Goal: Information Seeking & Learning: Learn about a topic

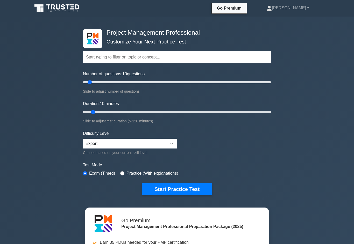
click at [235, 59] on input "text" at bounding box center [177, 57] width 188 height 12
click at [292, 82] on div "Project Management Professional Customize Your Next Practice Test Topics Scope …" at bounding box center [177, 175] width 354 height 316
click at [295, 10] on link "[PERSON_NAME]" at bounding box center [287, 8] width 67 height 10
click at [290, 20] on link "Profile" at bounding box center [275, 20] width 41 height 8
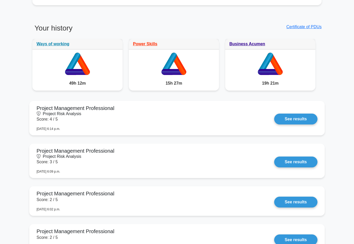
scroll to position [404, 0]
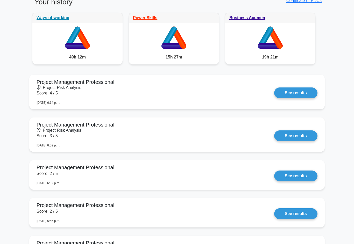
click at [274, 93] on link "See results" at bounding box center [295, 93] width 43 height 11
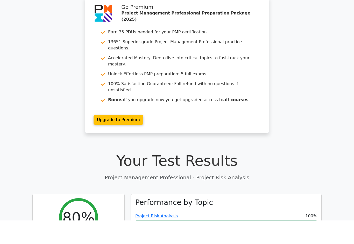
scroll to position [115, 0]
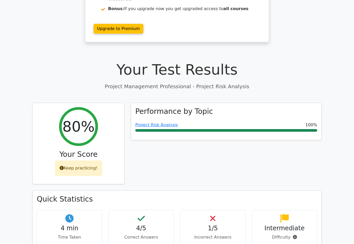
click at [175, 123] on link "Project Risk Analysis" at bounding box center [156, 125] width 43 height 5
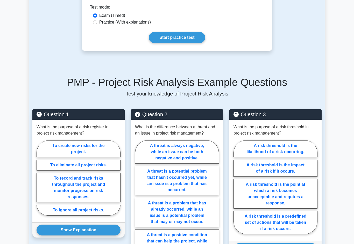
scroll to position [297, 0]
click at [193, 43] on link "Start practice test" at bounding box center [177, 37] width 56 height 11
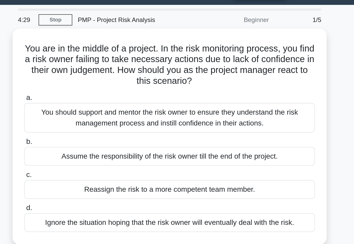
click at [93, 73] on div "You should support and mentor the risk owner to ensure they understand the risk…" at bounding box center [177, 81] width 168 height 17
click at [93, 69] on input "a. You should support and mentor the risk owner to ensure they understand the r…" at bounding box center [93, 70] width 0 height 3
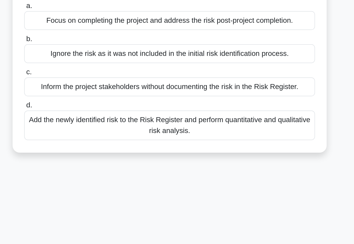
click at [93, 131] on div "Add the newly identified risk to the Risk Register and perform quantitative and…" at bounding box center [177, 139] width 168 height 17
click at [93, 126] on input "d. Add the newly identified risk to the Risk Register and perform quantitative …" at bounding box center [93, 127] width 0 height 3
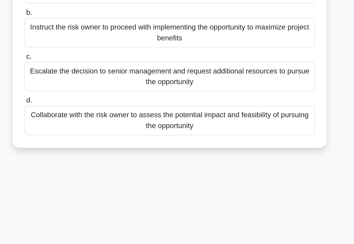
click at [93, 143] on div "Collaborate with the risk owner to assess the potential impact and feasibility …" at bounding box center [177, 151] width 168 height 17
click at [93, 139] on input "d. Collaborate with the risk owner to assess the potential impact and feasibili…" at bounding box center [93, 140] width 0 height 3
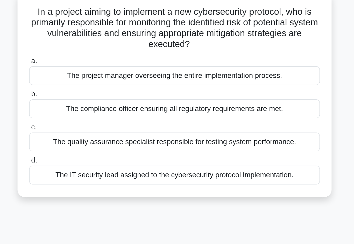
click at [93, 131] on div "The IT security lead assigned to the cybersecurity protocol implementation." at bounding box center [177, 136] width 168 height 11
click at [93, 126] on input "d. The IT security lead assigned to the cybersecurity protocol implementation." at bounding box center [93, 127] width 0 height 3
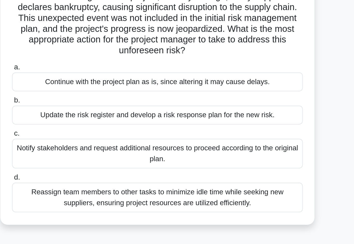
click at [93, 105] on div "Update the risk register and develop a risk response plan for the new risk." at bounding box center [177, 110] width 168 height 11
click at [93, 100] on input "b. Update the risk register and develop a risk response plan for the new risk." at bounding box center [93, 101] width 0 height 3
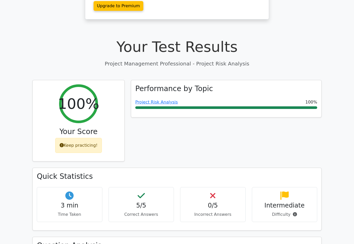
scroll to position [138, 0]
click at [167, 100] on link "Project Risk Analysis" at bounding box center [156, 102] width 43 height 5
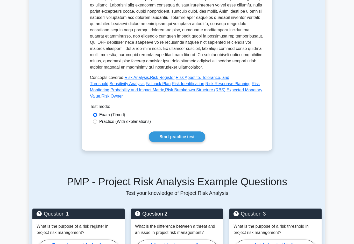
scroll to position [213, 0]
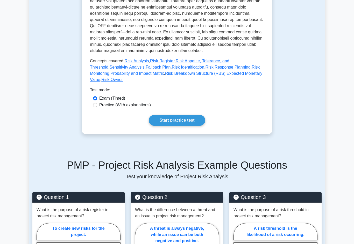
click at [197, 126] on link "Start practice test" at bounding box center [177, 120] width 56 height 11
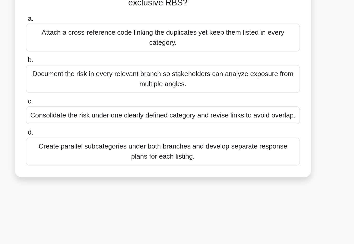
click at [93, 156] on div "Create parallel subcategories under both branches and develop separate response…" at bounding box center [177, 164] width 168 height 17
click at [93, 151] on input "d. Create parallel subcategories under both branches and develop separate respo…" at bounding box center [93, 152] width 0 height 3
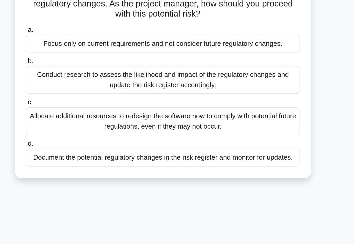
click at [93, 156] on div "Document the potential regulatory changes in the risk register and monitor for …" at bounding box center [177, 161] width 168 height 11
click at [93, 151] on input "d. Document the potential regulatory changes in the risk register and monitor f…" at bounding box center [93, 152] width 0 height 3
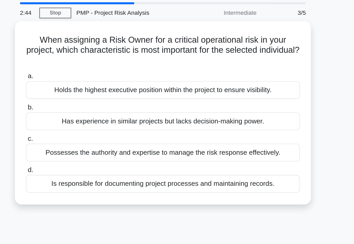
click at [93, 105] on div "Possesses the authority and expertise to manage the risk response effectively." at bounding box center [177, 110] width 168 height 11
click at [93, 101] on input "c. Possesses the authority and expertise to manage the risk response effectivel…" at bounding box center [93, 102] width 0 height 3
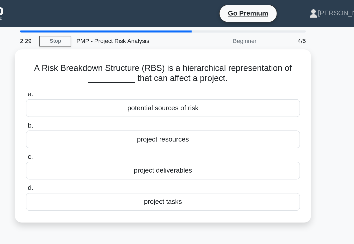
click at [93, 62] on div "potential sources of risk" at bounding box center [177, 66] width 168 height 11
click at [93, 60] on input "a. potential sources of risk" at bounding box center [93, 57] width 0 height 3
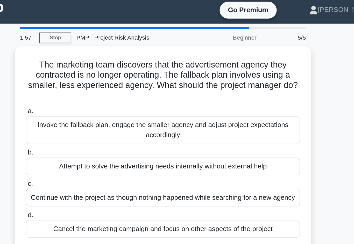
click at [93, 80] on div "Invoke the fallback plan, engage the smaller agency and adjust project expectat…" at bounding box center [177, 81] width 168 height 17
click at [93, 72] on input "a. Invoke the fallback plan, engage the smaller agency and adjust project expec…" at bounding box center [93, 70] width 0 height 3
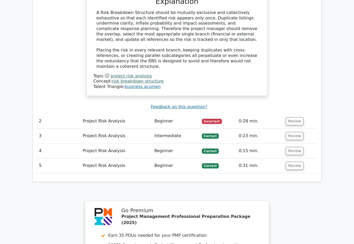
scroll to position [590, 0]
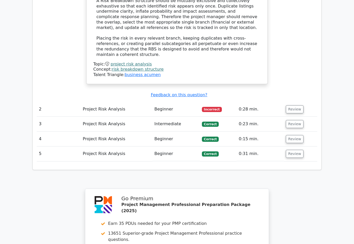
click at [302, 105] on button "Review" at bounding box center [295, 109] width 18 height 8
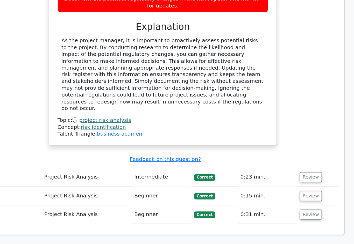
scroll to position [825, 0]
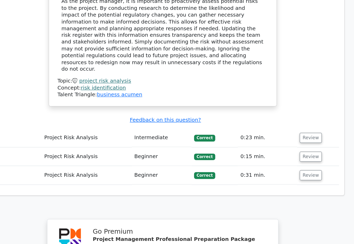
click at [286, 149] on button "Review" at bounding box center [295, 153] width 18 height 8
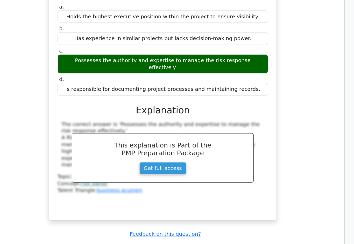
scroll to position [987, 0]
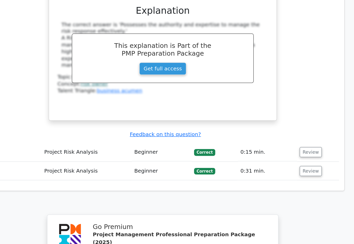
click at [286, 160] on button "Review" at bounding box center [295, 164] width 18 height 8
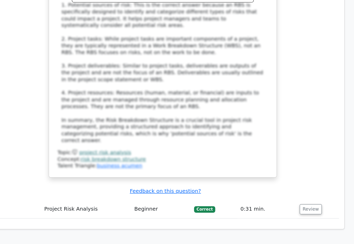
scroll to position [1346, 0]
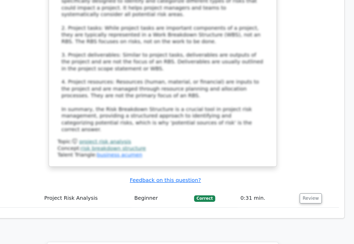
click at [286, 197] on button "Review" at bounding box center [295, 201] width 18 height 8
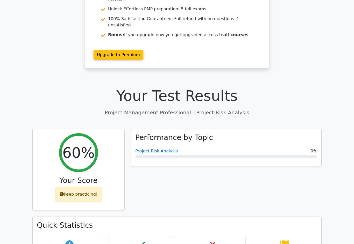
scroll to position [89, 0]
click at [165, 149] on link "Project Risk Analysis" at bounding box center [156, 151] width 43 height 5
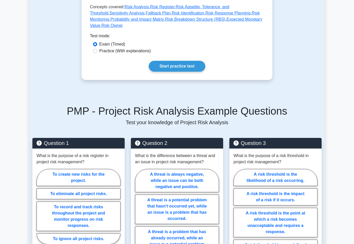
scroll to position [268, 0]
click at [190, 72] on link "Start practice test" at bounding box center [177, 66] width 56 height 11
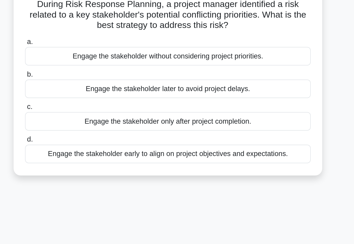
click at [93, 125] on div "Engage the stakeholder early to align on project objectives and expectations." at bounding box center [177, 130] width 168 height 11
click at [93, 120] on input "d. Engage the stakeholder early to align on project objectives and expectations." at bounding box center [93, 121] width 0 height 3
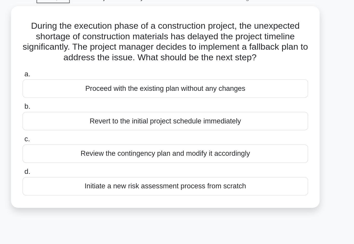
click at [93, 112] on div "Review the contingency plan and modify it accordingly" at bounding box center [177, 117] width 168 height 11
click at [93, 107] on input "c. Review the contingency plan and modify it accordingly" at bounding box center [93, 108] width 0 height 3
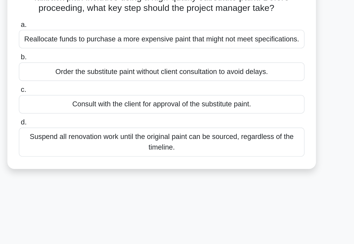
click at [158, 112] on div "Consult with the client for approval of the substitute paint." at bounding box center [177, 117] width 168 height 11
click at [93, 107] on input "c. Consult with the client for approval of the substitute paint." at bounding box center [93, 108] width 0 height 3
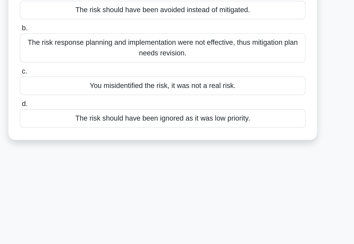
click at [161, 99] on div "The risk response planning and implementation were not effective, thus mitigati…" at bounding box center [177, 107] width 168 height 17
click at [93, 94] on input "b. The risk response planning and implementation were not effective, thus mitig…" at bounding box center [93, 95] width 0 height 3
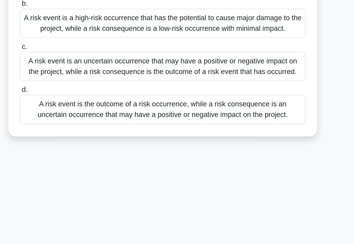
click at [155, 99] on div "A risk event is an uncertain occurrence that may have a positive or negative im…" at bounding box center [177, 107] width 168 height 17
click at [93, 95] on input "c. A risk event is an uncertain occurrence that may have a positive or negative…" at bounding box center [93, 96] width 0 height 3
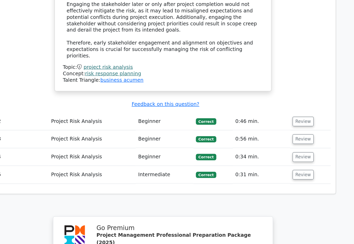
scroll to position [554, 0]
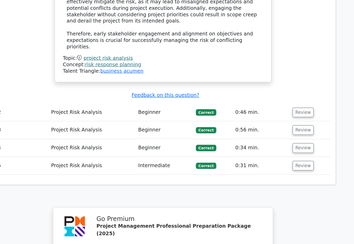
click at [285, 122] on button "Review" at bounding box center [294, 126] width 18 height 8
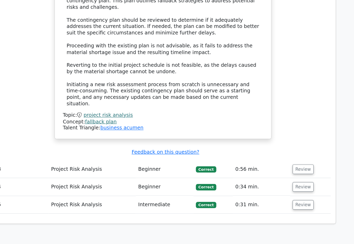
click at [285, 170] on button "Review" at bounding box center [294, 174] width 18 height 8
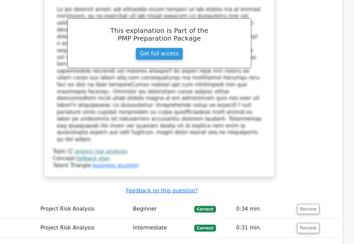
scroll to position [1093, 0]
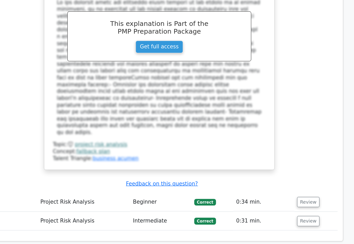
click at [285, 196] on button "Review" at bounding box center [294, 200] width 18 height 8
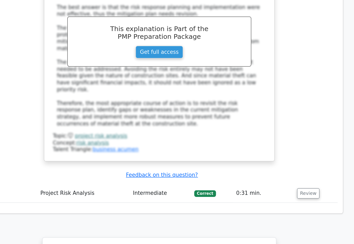
scroll to position [1398, 0]
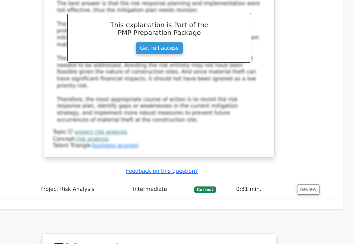
click at [285, 190] on button "Review" at bounding box center [294, 194] width 18 height 8
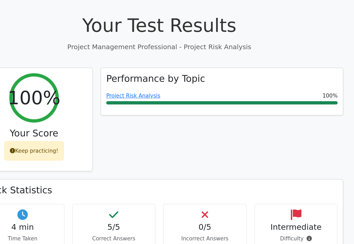
scroll to position [165, 0]
click at [135, 73] on link "Project Risk Analysis" at bounding box center [156, 75] width 43 height 5
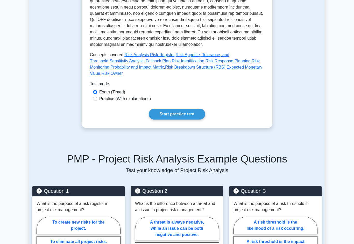
scroll to position [220, 0]
click at [196, 120] on link "Start practice test" at bounding box center [177, 114] width 56 height 11
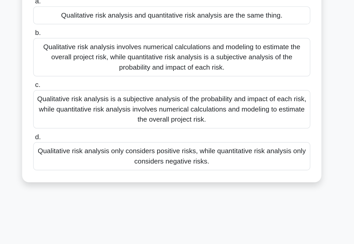
click at [163, 112] on div "Qualitative risk analysis is a subjective analysis of the probability and impac…" at bounding box center [177, 123] width 168 height 23
click at [93, 107] on input "c. Qualitative risk analysis is a subjective analysis of the probability and im…" at bounding box center [93, 108] width 0 height 3
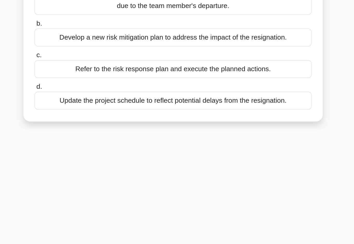
click at [161, 124] on div "Refer to the risk response plan and execute the planned actions." at bounding box center [177, 129] width 168 height 11
click at [93, 119] on input "c. Refer to the risk response plan and execute the planned actions." at bounding box center [93, 120] width 0 height 3
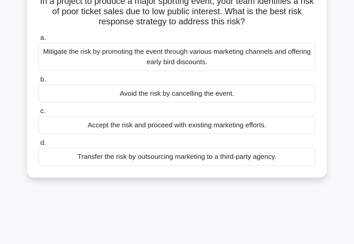
click at [157, 67] on div "Mitigate the risk by promoting the event through various marketing channels and…" at bounding box center [177, 75] width 168 height 17
click at [93, 62] on input "a. Mitigate the risk by promoting the event through various marketing channels …" at bounding box center [93, 63] width 0 height 3
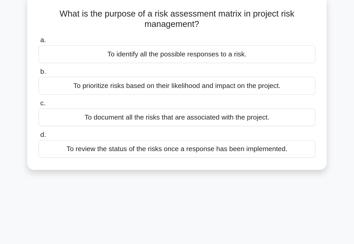
click at [158, 80] on div "To prioritize risks based on their likelihood and impact on the project." at bounding box center [177, 85] width 168 height 11
click at [93, 75] on input "b. To prioritize risks based on their likelihood and impact on the project." at bounding box center [93, 76] width 0 height 3
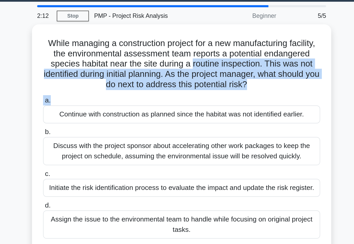
click at [210, 30] on div "While managing a construction project for a new manufacturing facility, the env…" at bounding box center [176, 102] width 295 height 144
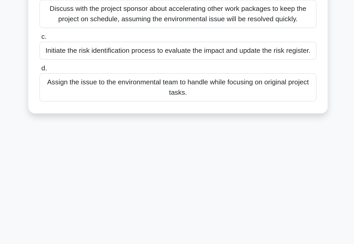
scroll to position [10, 0]
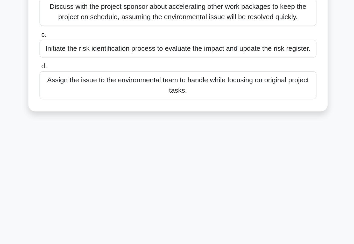
click at [167, 115] on div "Initiate the risk identification process to evaluate the impact and update the …" at bounding box center [177, 120] width 168 height 11
click at [93, 110] on input "c. Initiate the risk identification process to evaluate the impact and update t…" at bounding box center [93, 111] width 0 height 3
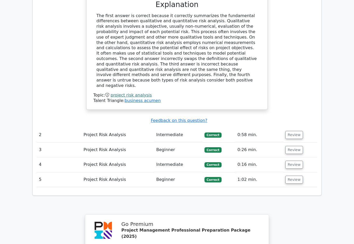
click at [295, 131] on button "Review" at bounding box center [294, 135] width 18 height 8
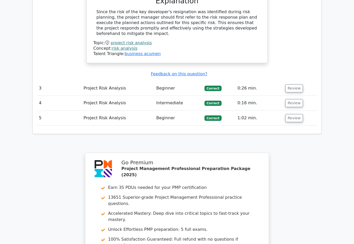
click at [297, 85] on button "Review" at bounding box center [294, 89] width 18 height 8
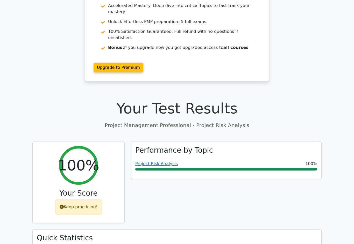
scroll to position [76, 0]
click at [259, 161] on div "Project Risk Analysis 100%" at bounding box center [226, 164] width 182 height 6
click at [161, 161] on link "Project Risk Analysis" at bounding box center [156, 163] width 43 height 5
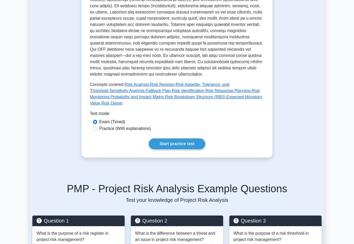
scroll to position [190, 0]
click at [183, 150] on link "Start practice test" at bounding box center [177, 144] width 56 height 11
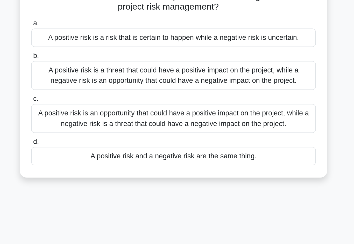
click at [93, 105] on div "A positive risk is an opportunity that could have a positive impact on the proj…" at bounding box center [177, 113] width 168 height 17
click at [93, 101] on input "c. A positive risk is an opportunity that could have a positive impact on the p…" at bounding box center [93, 102] width 0 height 3
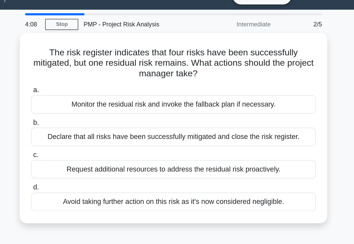
click at [93, 67] on div "Monitor the residual risk and invoke the fallback plan if necessary." at bounding box center [177, 72] width 168 height 11
click at [93, 62] on input "a. Monitor the residual risk and invoke the fallback plan if necessary." at bounding box center [93, 63] width 0 height 3
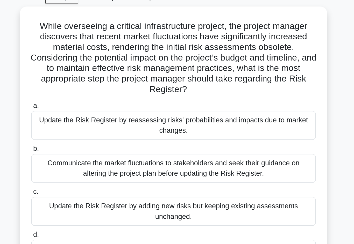
click at [93, 92] on div "Update the Risk Register by reassessing risks' probabilities and impacts due to…" at bounding box center [177, 100] width 168 height 17
click at [93, 87] on input "a. Update the Risk Register by reassessing risks' probabilities and impacts due…" at bounding box center [93, 88] width 0 height 3
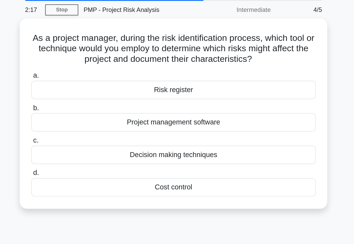
click at [93, 105] on div "Decision making techniques" at bounding box center [177, 110] width 168 height 11
click at [93, 101] on input "c. Decision making techniques" at bounding box center [93, 102] width 0 height 3
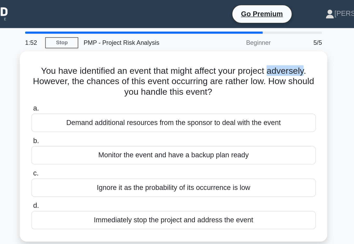
click at [93, 90] on div "Monitor the event and have a backup plan ready" at bounding box center [177, 91] width 168 height 11
click at [93, 85] on input "b. Monitor the event and have a backup plan ready" at bounding box center [93, 83] width 0 height 3
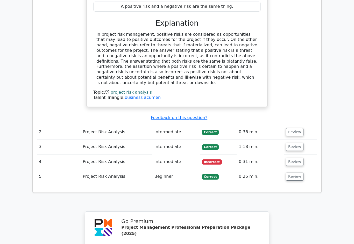
scroll to position [539, 0]
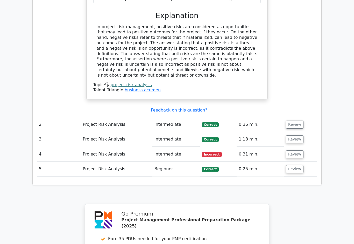
click at [298, 151] on button "Review" at bounding box center [295, 155] width 18 height 8
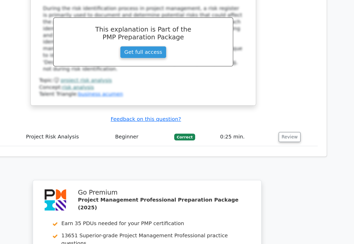
scroll to position [782, 0]
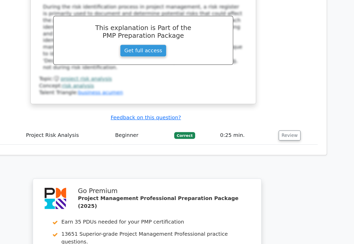
click at [283, 145] on button "Review" at bounding box center [292, 149] width 18 height 8
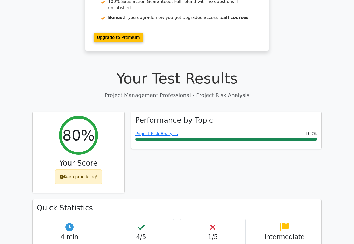
scroll to position [104, 0]
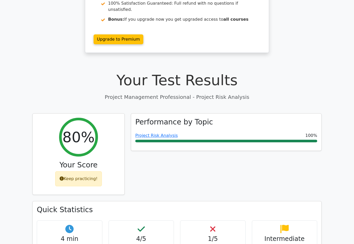
click at [284, 133] on div "Project Risk Analysis 100%" at bounding box center [226, 136] width 182 height 6
click at [172, 133] on link "Project Risk Analysis" at bounding box center [156, 135] width 43 height 5
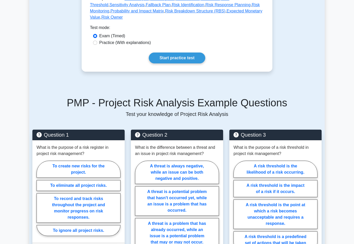
scroll to position [276, 0]
click at [194, 64] on link "Start practice test" at bounding box center [177, 58] width 56 height 11
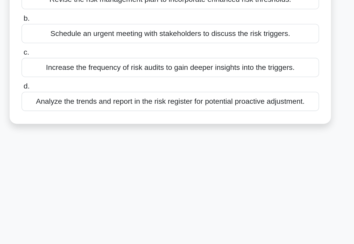
click at [167, 131] on div "Analyze the trends and report in the risk register for potential proactive adju…" at bounding box center [177, 136] width 168 height 11
click at [93, 126] on input "d. Analyze the trends and report in the risk register for potential proactive a…" at bounding box center [93, 127] width 0 height 3
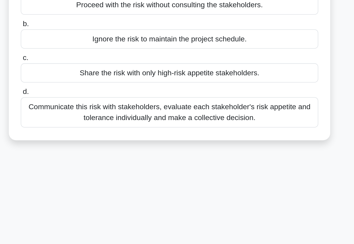
click at [172, 131] on div "Communicate this risk with stakeholders, evaluate each stakeholder's risk appet…" at bounding box center [177, 139] width 168 height 17
click at [93, 126] on input "d. Communicate this risk with stakeholders, evaluate each stakeholder's risk ap…" at bounding box center [93, 127] width 0 height 3
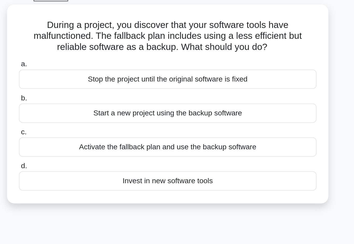
click at [93, 105] on div "Activate the fallback plan and use the backup software" at bounding box center [177, 110] width 168 height 11
click at [93, 101] on input "c. Activate the fallback plan and use the backup software" at bounding box center [93, 102] width 0 height 3
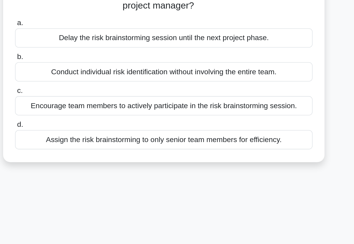
click at [169, 112] on div "Encourage team members to actively participate in the risk brainstorming sessio…" at bounding box center [177, 117] width 168 height 11
click at [93, 107] on input "c. Encourage team members to actively participate in the risk brainstorming ses…" at bounding box center [93, 108] width 0 height 3
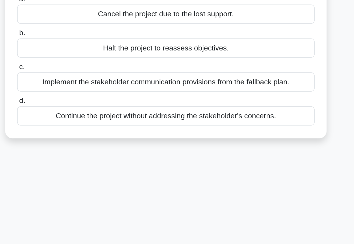
click at [164, 112] on div "Implement the stakeholder communication provisions from the fallback plan." at bounding box center [177, 117] width 168 height 11
click at [93, 107] on input "c. Implement the stakeholder communication provisions from the fallback plan." at bounding box center [93, 108] width 0 height 3
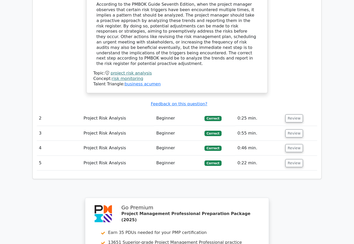
click at [299, 115] on button "Review" at bounding box center [294, 119] width 18 height 8
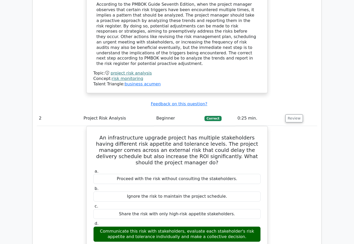
click at [301, 115] on button "Review" at bounding box center [294, 119] width 18 height 8
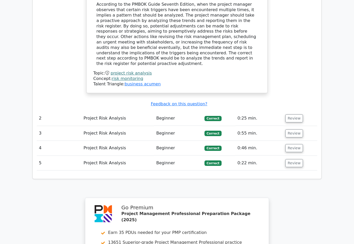
click at [302, 130] on button "Review" at bounding box center [294, 134] width 18 height 8
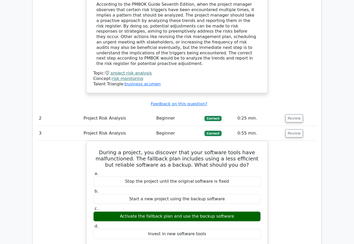
click at [305, 126] on td "Review" at bounding box center [300, 133] width 34 height 15
click at [301, 130] on button "Review" at bounding box center [294, 134] width 18 height 8
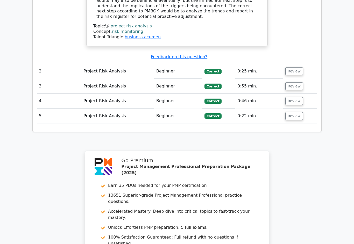
scroll to position [605, 0]
click at [297, 97] on button "Review" at bounding box center [294, 101] width 18 height 8
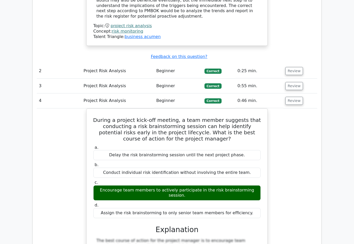
click at [299, 97] on button "Review" at bounding box center [294, 101] width 18 height 8
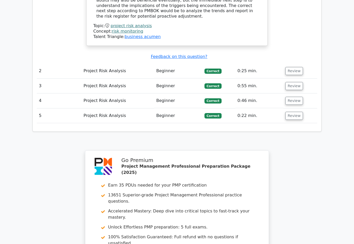
click at [298, 112] on button "Review" at bounding box center [294, 116] width 18 height 8
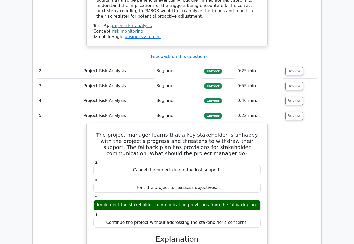
click at [299, 112] on button "Review" at bounding box center [294, 116] width 18 height 8
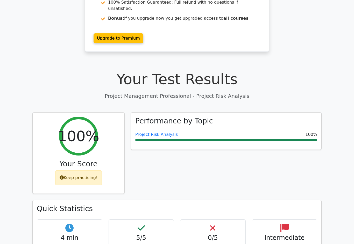
scroll to position [108, 0]
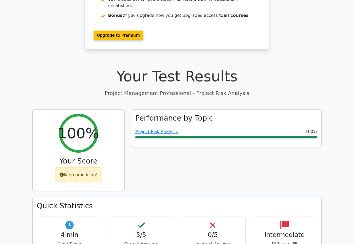
click at [60, 168] on div "Keep practicing!" at bounding box center [78, 175] width 47 height 15
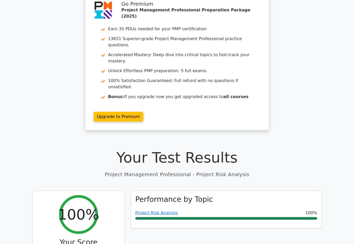
scroll to position [0, 0]
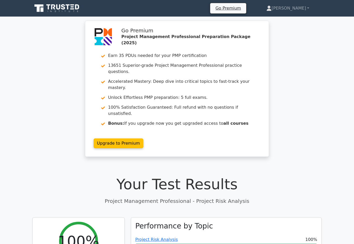
click at [295, 7] on link "[PERSON_NAME]" at bounding box center [288, 8] width 68 height 10
click at [287, 20] on link "Profile" at bounding box center [274, 20] width 41 height 8
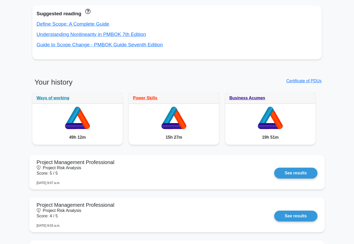
scroll to position [323, 0]
click at [309, 83] on link "Certificate of PDUs" at bounding box center [303, 81] width 35 height 4
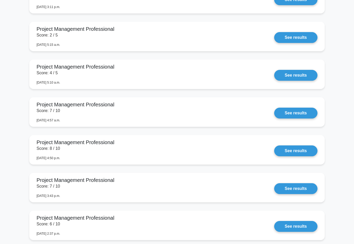
scroll to position [2421, 0]
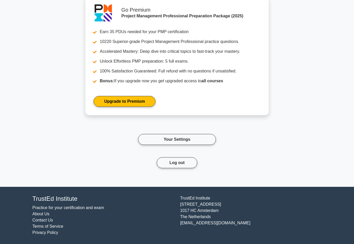
click at [48, 210] on link "Practice for your certification and exam" at bounding box center [68, 208] width 72 height 4
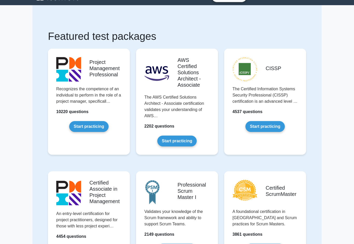
scroll to position [11, 0]
click at [79, 132] on link "Start practicing" at bounding box center [88, 126] width 39 height 11
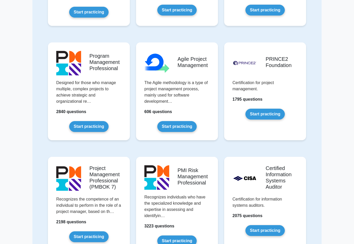
scroll to position [251, 0]
click at [69, 132] on link "Start practicing" at bounding box center [88, 126] width 39 height 11
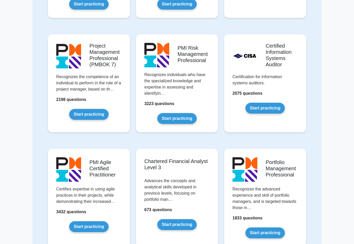
scroll to position [374, 0]
click at [69, 120] on link "Start practicing" at bounding box center [88, 114] width 39 height 11
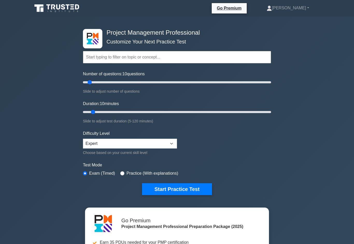
click at [305, 5] on link "[PERSON_NAME]" at bounding box center [287, 8] width 67 height 10
click at [291, 19] on link "Profile" at bounding box center [275, 20] width 41 height 8
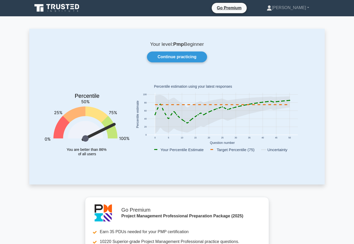
scroll to position [6, 0]
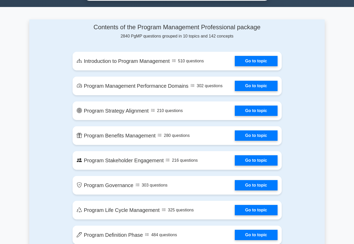
scroll to position [308, 0]
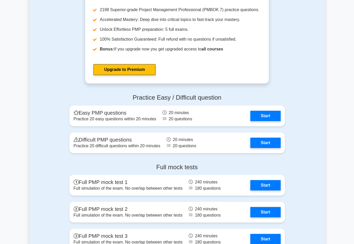
scroll to position [534, 0]
click at [269, 148] on link "Start" at bounding box center [265, 143] width 30 height 10
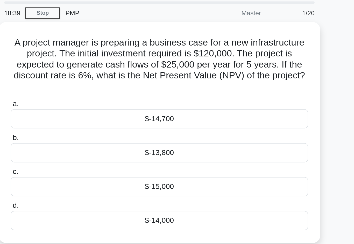
click at [157, 80] on div "$-14,700" at bounding box center [177, 85] width 168 height 11
click at [93, 75] on input "a. $-14,700" at bounding box center [93, 76] width 0 height 3
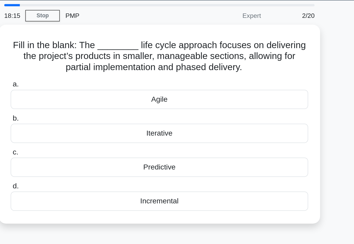
click at [93, 125] on div "Incremental" at bounding box center [177, 130] width 168 height 11
click at [93, 120] on input "d. Incremental" at bounding box center [93, 121] width 0 height 3
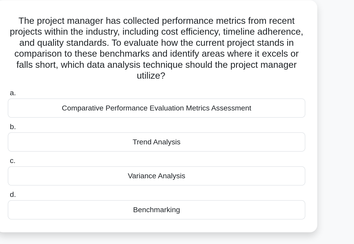
click at [93, 86] on div "Comparative Performance Evaluation Metrics Assessment" at bounding box center [177, 91] width 168 height 11
click at [93, 81] on input "a. Comparative Performance Evaluation Metrics Assessment" at bounding box center [93, 82] width 0 height 3
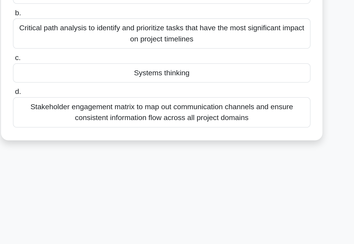
scroll to position [12, 0]
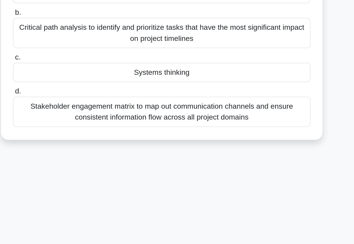
click at [167, 156] on div "Stakeholder engagement matrix to map out communication channels and ensure cons…" at bounding box center [177, 164] width 168 height 17
click at [93, 151] on input "d. Stakeholder engagement matrix to map out communication channels and ensure c…" at bounding box center [93, 152] width 0 height 3
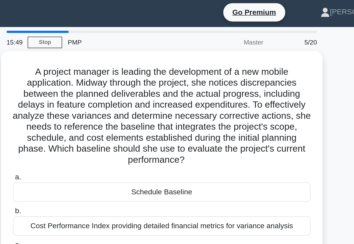
scroll to position [0, 0]
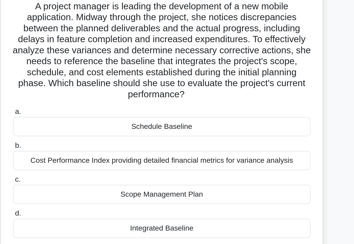
click at [93, 124] on div "Cost Performance Index providing detailed financial metrics for variance analys…" at bounding box center [177, 129] width 168 height 11
click at [93, 119] on input "b. Cost Performance Index providing detailed financial metrics for variance ana…" at bounding box center [93, 120] width 0 height 3
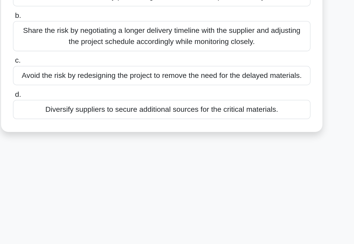
scroll to position [36, 0]
click at [169, 158] on div "Diversify suppliers to secure additional sources for the critical materials." at bounding box center [177, 163] width 168 height 11
click at [93, 153] on input "d. Diversify suppliers to secure additional sources for the critical materials." at bounding box center [93, 154] width 0 height 3
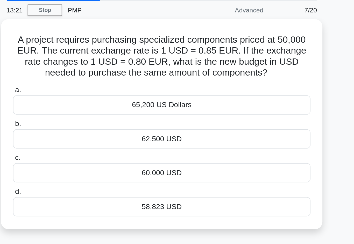
scroll to position [0, 0]
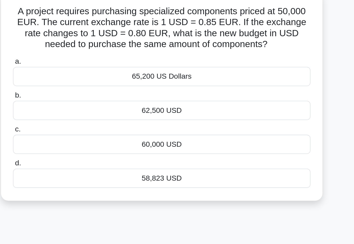
click at [119, 93] on div "62,500 USD" at bounding box center [177, 98] width 168 height 11
click at [93, 88] on input "b. 62,500 USD" at bounding box center [93, 89] width 0 height 3
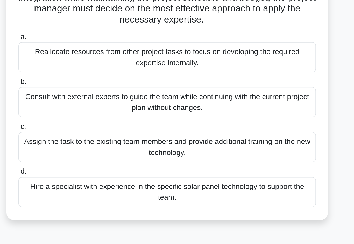
click at [170, 168] on div "Hire a specialist with experience in the specific solar panel technology to sup…" at bounding box center [177, 176] width 168 height 17
click at [93, 164] on input "d. Hire a specialist with experience in the specific solar panel technology to …" at bounding box center [93, 165] width 0 height 3
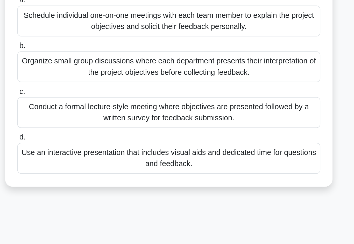
click at [167, 168] on div "Use an interactive presentation that includes visual aids and dedicated time fo…" at bounding box center [177, 176] width 168 height 17
click at [93, 164] on input "d. Use an interactive presentation that includes visual aids and dedicated time…" at bounding box center [93, 165] width 0 height 3
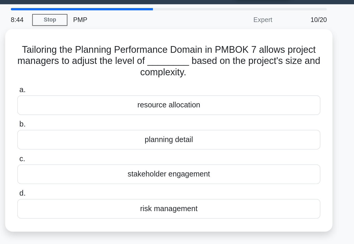
click at [167, 86] on div "planning detail" at bounding box center [177, 91] width 168 height 11
click at [93, 82] on input "b. planning detail" at bounding box center [93, 83] width 0 height 3
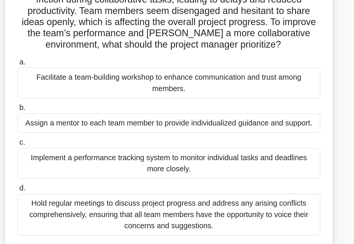
click at [167, 86] on div "Facilitate a team-building workshop to enhance communication and trust among me…" at bounding box center [177, 94] width 168 height 17
click at [93, 81] on input "a. Facilitate a team-building workshop to enhance communication and trust among…" at bounding box center [93, 82] width 0 height 3
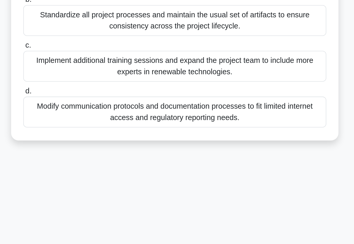
scroll to position [36, 0]
click at [172, 158] on div "Modify communication protocols and documentation processes to fit limited inter…" at bounding box center [177, 166] width 168 height 17
click at [93, 153] on input "d. Modify communication protocols and documentation processes to fit limited in…" at bounding box center [93, 154] width 0 height 3
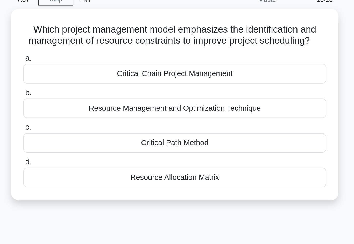
scroll to position [0, 0]
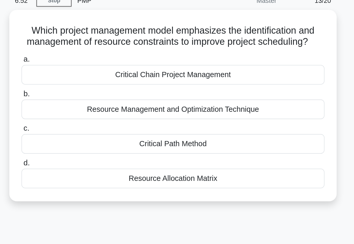
click at [163, 80] on div "Resource Management and Optimization Technique" at bounding box center [177, 85] width 168 height 11
click at [93, 75] on input "b. Resource Management and Optimization Technique" at bounding box center [93, 76] width 0 height 3
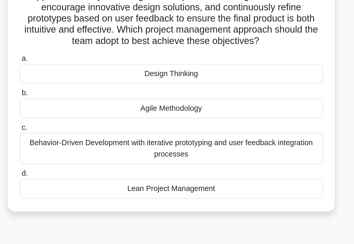
click at [167, 105] on div "Agile Methodology" at bounding box center [177, 110] width 168 height 11
click at [93, 100] on input "b. Agile Methodology" at bounding box center [93, 101] width 0 height 3
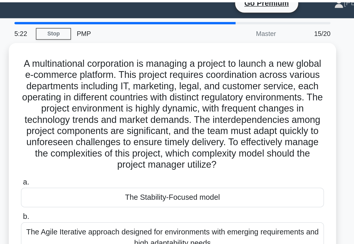
scroll to position [5, 0]
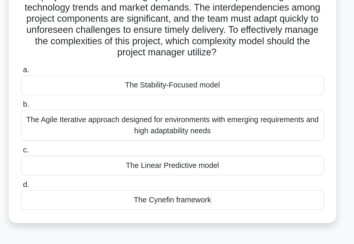
click at [160, 150] on div "The Linear Predictive model" at bounding box center [177, 155] width 168 height 11
click at [93, 145] on input "c. The Linear Predictive model" at bounding box center [93, 146] width 0 height 3
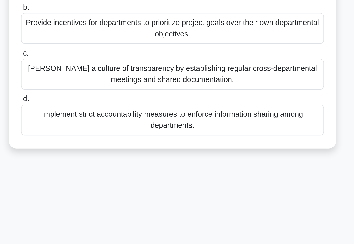
scroll to position [25, 0]
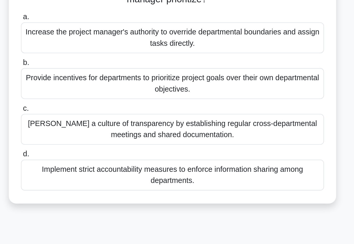
click at [93, 137] on div "Foster a culture of transparency by establishing regular cross-departmental mee…" at bounding box center [177, 145] width 168 height 17
click at [93, 132] on input "c. Foster a culture of transparency by establishing regular cross-departmental …" at bounding box center [93, 133] width 0 height 3
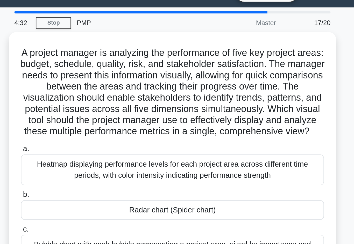
scroll to position [0, 0]
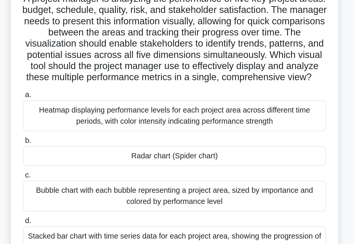
click at [174, 98] on div "Heatmap displaying performance levels for each project area across different ti…" at bounding box center [177, 106] width 168 height 17
click at [93, 94] on input "a. Heatmap displaying performance levels for each project area across different…" at bounding box center [93, 95] width 0 height 3
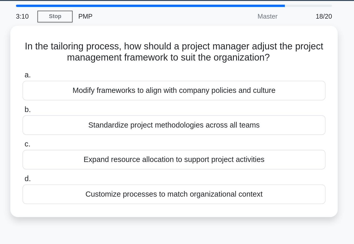
click at [163, 61] on div "Modify frameworks to align with company policies and culture" at bounding box center [177, 66] width 168 height 11
click at [93, 56] on input "a. Modify frameworks to align with company policies and culture" at bounding box center [93, 57] width 0 height 3
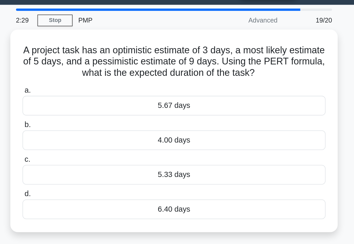
click at [93, 67] on div "5.67 days" at bounding box center [177, 72] width 168 height 11
click at [93, 63] on input "a. 5.67 days" at bounding box center [93, 63] width 0 height 3
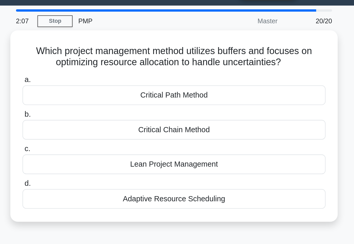
click at [164, 80] on div "Critical Chain Method" at bounding box center [177, 85] width 168 height 11
click at [93, 75] on input "b. Critical Chain Method" at bounding box center [93, 76] width 0 height 3
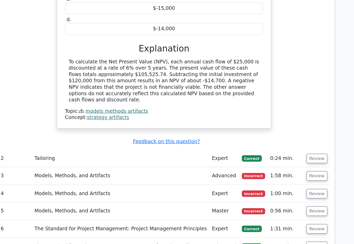
scroll to position [477, 0]
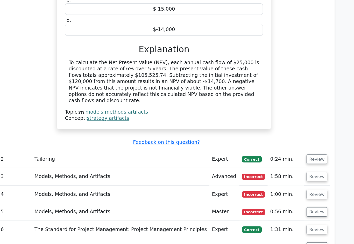
click at [298, 160] on button "Review" at bounding box center [307, 164] width 18 height 8
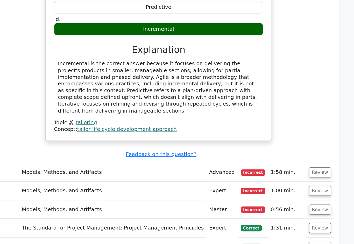
scroll to position [684, 0]
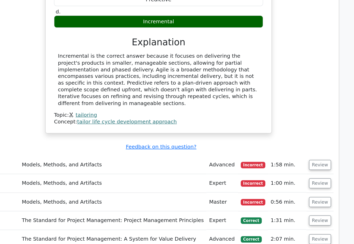
click at [298, 170] on button "Review" at bounding box center [307, 174] width 18 height 8
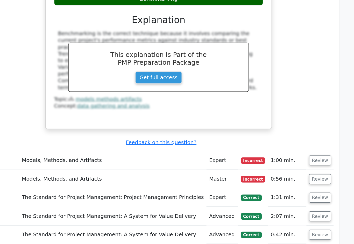
scroll to position [946, 0]
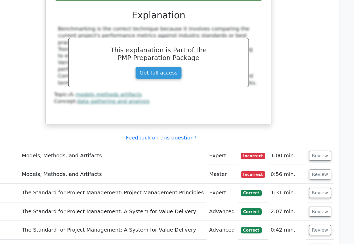
click at [298, 162] on button "Review" at bounding box center [307, 166] width 18 height 8
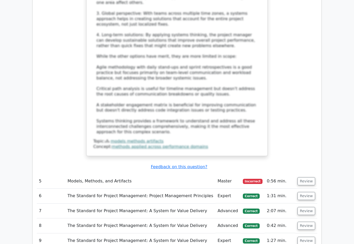
scroll to position [1372, 0]
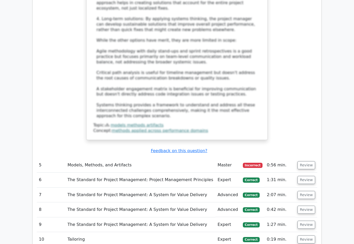
click at [307, 161] on button "Review" at bounding box center [307, 165] width 18 height 8
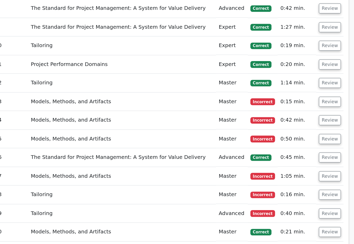
scroll to position [1791, 0]
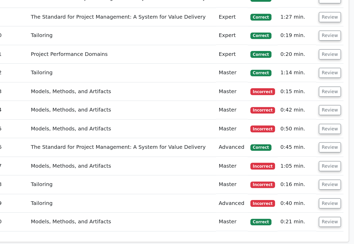
click at [298, 211] on button "Review" at bounding box center [307, 215] width 18 height 8
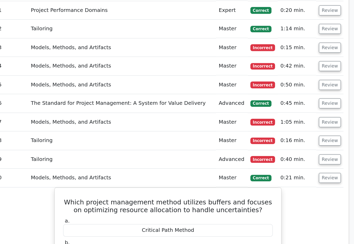
scroll to position [1822, 0]
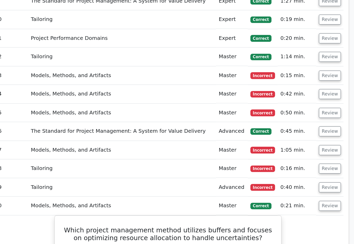
click at [298, 179] on button "Review" at bounding box center [307, 183] width 18 height 8
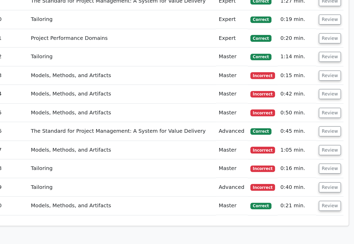
click at [298, 164] on button "Review" at bounding box center [307, 168] width 18 height 8
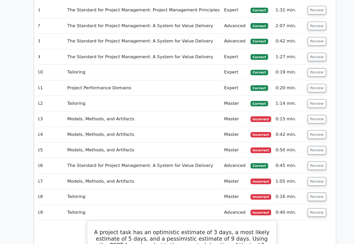
scroll to position [1786, 0]
click at [305, 200] on button "Review" at bounding box center [303, 204] width 18 height 8
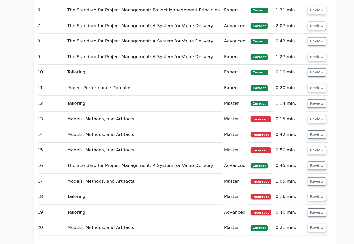
click at [304, 185] on button "Review" at bounding box center [303, 189] width 18 height 8
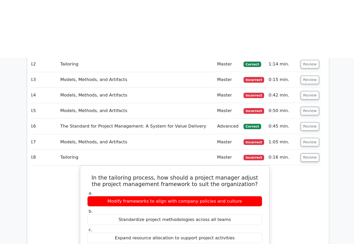
scroll to position [1770, 0]
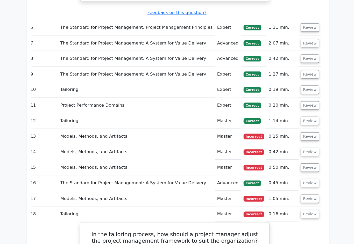
click at [299, 186] on button "Review" at bounding box center [303, 190] width 18 height 8
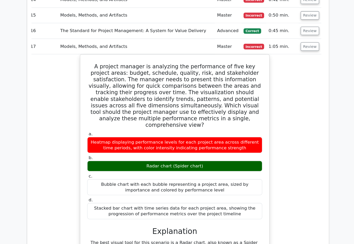
scroll to position [1915, 0]
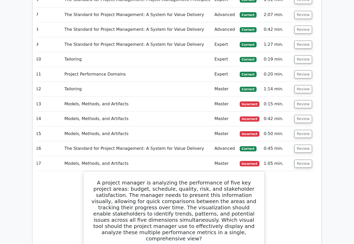
click at [303, 145] on button "Review" at bounding box center [303, 149] width 18 height 8
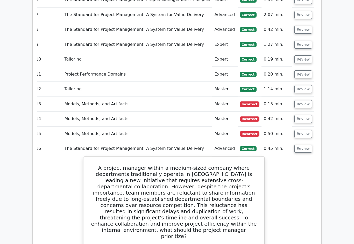
click at [308, 130] on button "Review" at bounding box center [303, 134] width 18 height 8
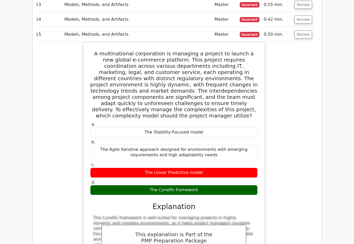
scroll to position [1896, 0]
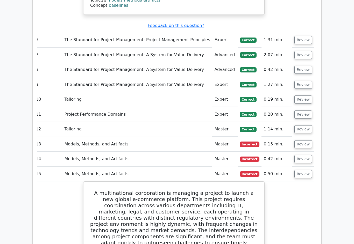
click at [307, 171] on button "Review" at bounding box center [303, 175] width 18 height 8
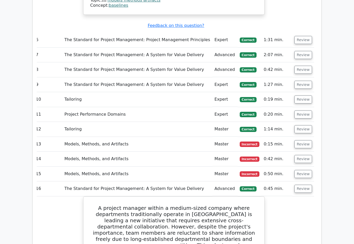
click at [306, 155] on button "Review" at bounding box center [303, 159] width 18 height 8
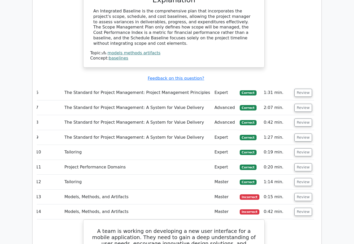
scroll to position [1706, 0]
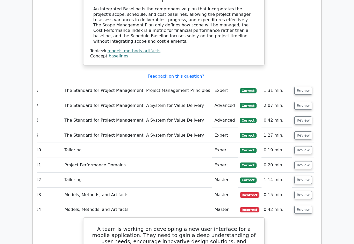
click at [306, 191] on button "Review" at bounding box center [303, 195] width 18 height 8
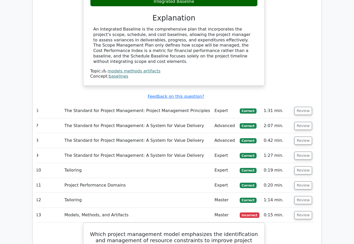
scroll to position [1684, 0]
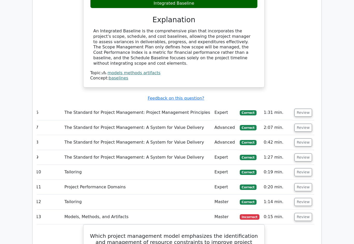
click at [305, 198] on button "Review" at bounding box center [303, 202] width 18 height 8
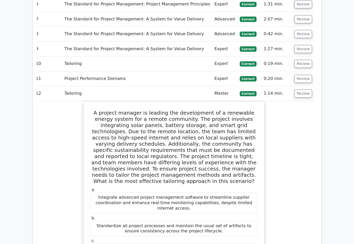
scroll to position [1798, 0]
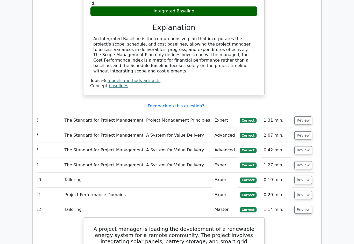
click at [307, 192] on button "Review" at bounding box center [303, 196] width 18 height 8
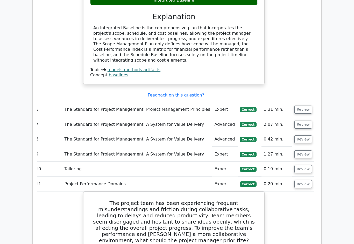
scroll to position [1667, 0]
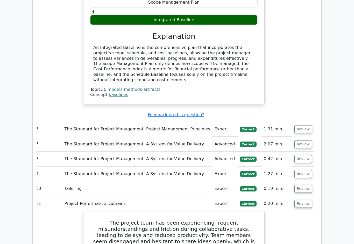
click at [306, 185] on button "Review" at bounding box center [303, 189] width 18 height 8
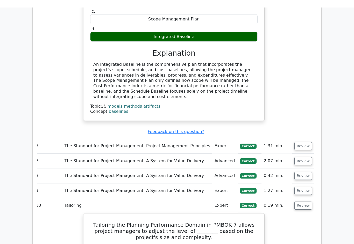
scroll to position [1638, 0]
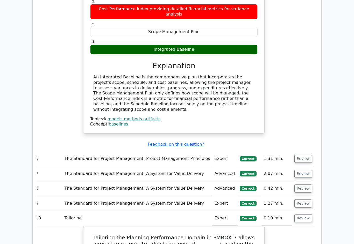
click at [306, 200] on button "Review" at bounding box center [303, 204] width 18 height 8
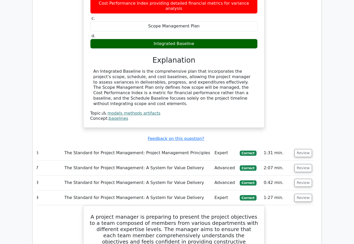
scroll to position [1643, 0]
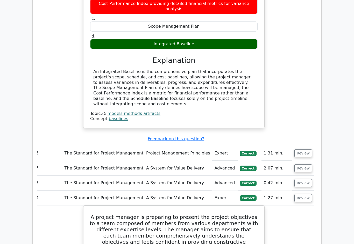
click at [307, 179] on button "Review" at bounding box center [303, 183] width 18 height 8
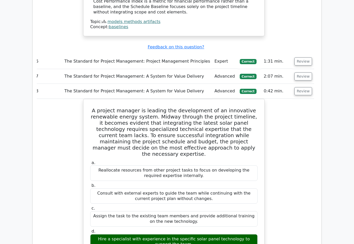
scroll to position [1741, 0]
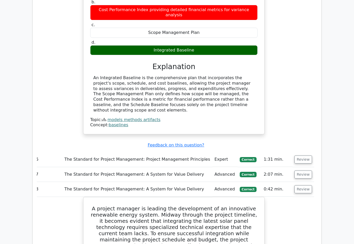
click at [307, 171] on button "Review" at bounding box center [303, 175] width 18 height 8
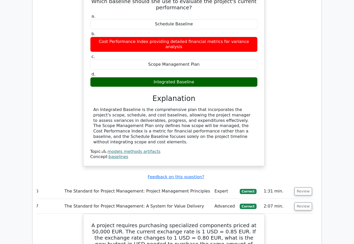
scroll to position [1601, 0]
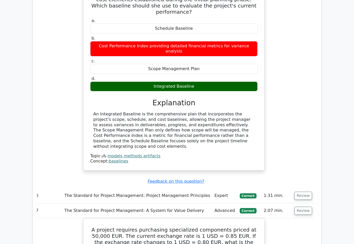
click at [307, 192] on button "Review" at bounding box center [303, 196] width 18 height 8
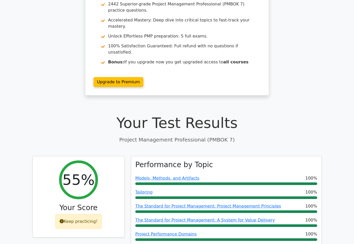
scroll to position [0, 0]
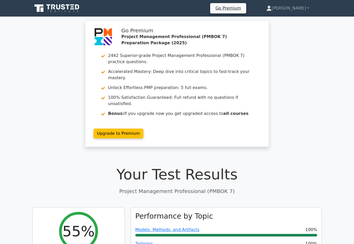
click at [298, 12] on link "[PERSON_NAME]" at bounding box center [288, 8] width 68 height 10
click at [292, 22] on link "Profile" at bounding box center [274, 20] width 41 height 8
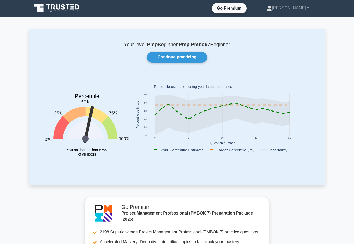
click at [299, 12] on link "[PERSON_NAME]" at bounding box center [287, 8] width 67 height 10
click at [289, 23] on link "Profile" at bounding box center [275, 20] width 41 height 8
click at [55, 10] on icon at bounding box center [57, 8] width 50 height 10
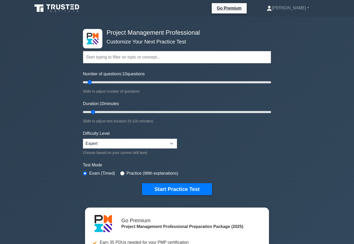
click at [297, 10] on link "[PERSON_NAME]" at bounding box center [287, 8] width 67 height 10
click at [289, 25] on link "Settings" at bounding box center [275, 28] width 41 height 8
click at [295, 10] on link "[PERSON_NAME]" at bounding box center [287, 8] width 67 height 10
click at [287, 19] on link "Profile" at bounding box center [275, 20] width 41 height 8
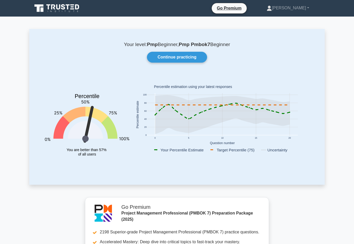
click at [55, 8] on icon at bounding box center [57, 8] width 50 height 10
click at [52, 7] on icon at bounding box center [53, 6] width 4 height 5
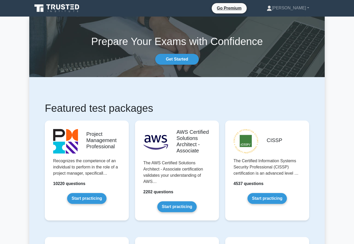
click at [74, 193] on link "Start practicing" at bounding box center [86, 198] width 39 height 11
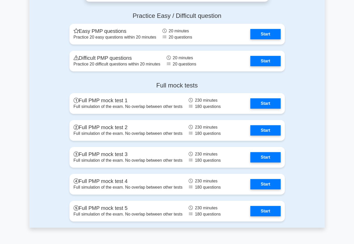
scroll to position [1949, 0]
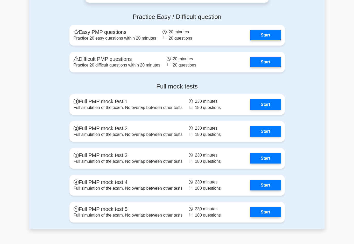
click at [272, 67] on link "Start" at bounding box center [265, 62] width 30 height 10
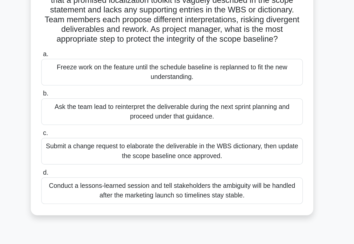
click at [185, 137] on div "Submit a change request to elaborate the deliverable in the WBS dictionary, the…" at bounding box center [177, 145] width 168 height 17
click at [93, 132] on input "c. Submit a change request to elaborate the deliverable in the WBS dictionary, …" at bounding box center [93, 133] width 0 height 3
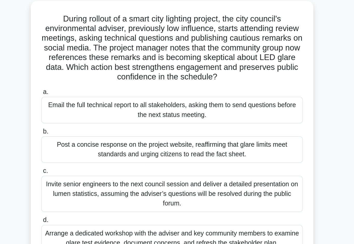
click at [199, 101] on div "During rollout of a smart city lighting project, the city council's environment…" at bounding box center [176, 114] width 181 height 168
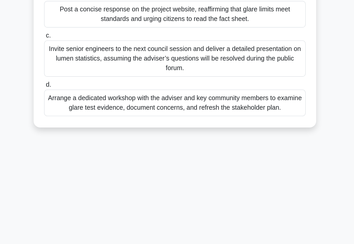
scroll to position [36, 0]
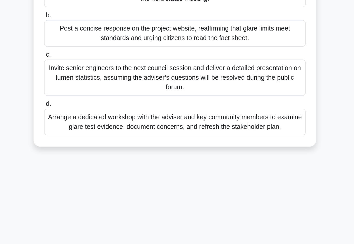
click at [185, 139] on div "Arrange a dedicated workshop with the adviser and key community members to exam…" at bounding box center [177, 147] width 168 height 17
click at [93, 134] on input "d. Arrange a dedicated workshop with the adviser and key community members to e…" at bounding box center [93, 135] width 0 height 3
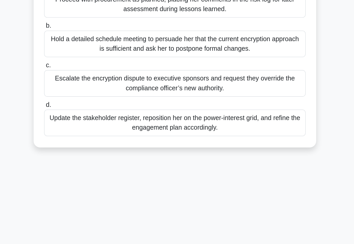
scroll to position [10, 0]
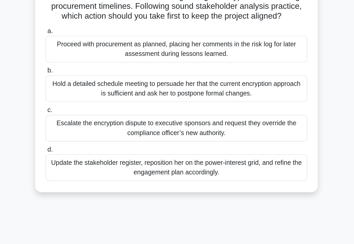
click at [192, 152] on div "Update the stakeholder register, reposition her on the power-interest grid, and…" at bounding box center [177, 160] width 168 height 17
click at [93, 147] on input "d. Update the stakeholder register, reposition her on the power-interest grid, …" at bounding box center [93, 148] width 0 height 3
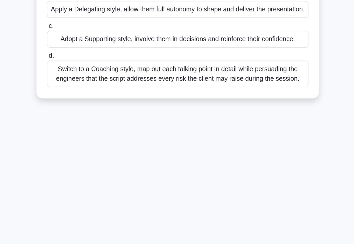
scroll to position [36, 0]
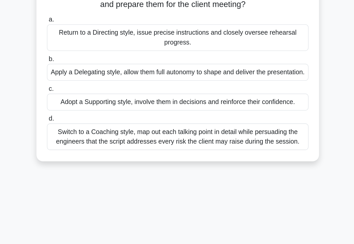
click at [189, 120] on div "Switch to a Coaching style, map out each talking point in detail while persuadi…" at bounding box center [177, 128] width 168 height 17
click at [93, 116] on input "d. Switch to a Coaching style, map out each talking point in detail while persu…" at bounding box center [93, 117] width 0 height 3
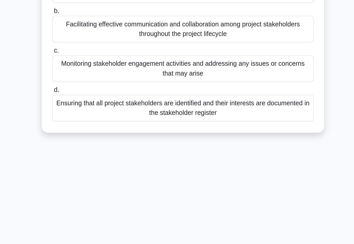
scroll to position [1, 0]
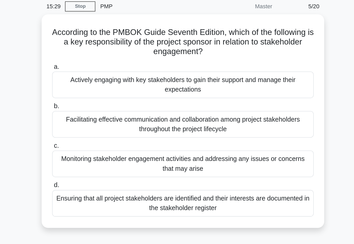
click at [190, 92] on div "Facilitating effective communication and collaboration among project stakeholde…" at bounding box center [177, 100] width 168 height 17
click at [93, 87] on input "b. Facilitating effective communication and collaboration among project stakeho…" at bounding box center [93, 88] width 0 height 3
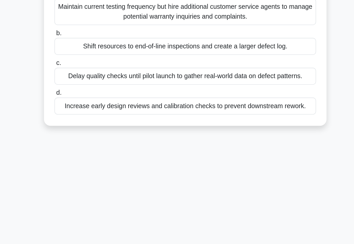
scroll to position [11, 0]
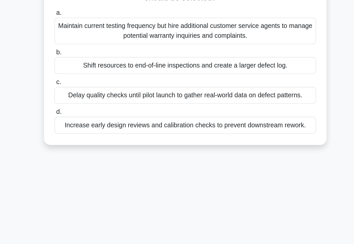
click at [193, 144] on div "Increase early design reviews and calibration checks to prevent downstream rewo…" at bounding box center [177, 149] width 168 height 11
click at [93, 140] on input "d. Increase early design reviews and calibration checks to prevent downstream r…" at bounding box center [93, 141] width 0 height 3
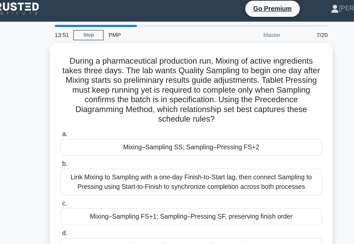
scroll to position [0, 0]
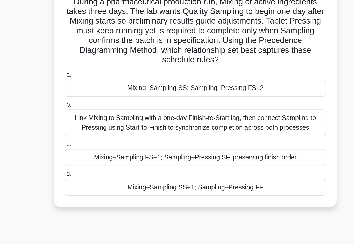
click at [199, 137] on div "Mixing–Sampling FS+1; Sampling–Pressing SF, preserving finish order" at bounding box center [177, 142] width 168 height 11
click at [93, 132] on input "c. Mixing–Sampling FS+1; Sampling–Pressing SF, preserving finish order" at bounding box center [93, 133] width 0 height 3
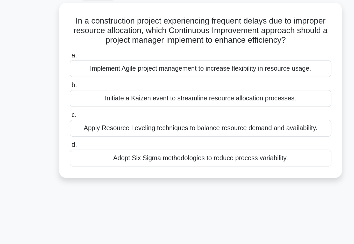
click at [199, 105] on div "Apply Resource Leveling techniques to balance resource demand and availability." at bounding box center [177, 110] width 168 height 11
click at [93, 101] on input "c. Apply Resource Leveling techniques to balance resource demand and availabili…" at bounding box center [93, 102] width 0 height 3
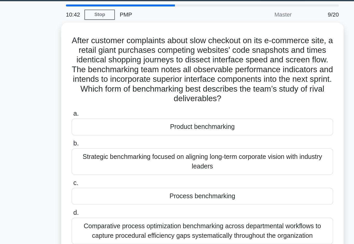
click at [197, 92] on div "Product benchmarking" at bounding box center [177, 97] width 168 height 11
click at [93, 89] on input "a. Product benchmarking" at bounding box center [93, 88] width 0 height 3
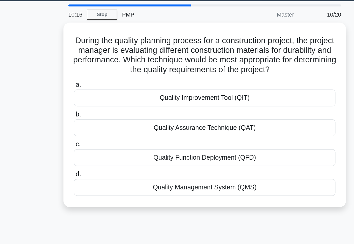
click at [203, 131] on div "Quality Management System (QMS)" at bounding box center [177, 136] width 168 height 11
click at [93, 129] on input "d. Quality Management System (QMS)" at bounding box center [93, 127] width 0 height 3
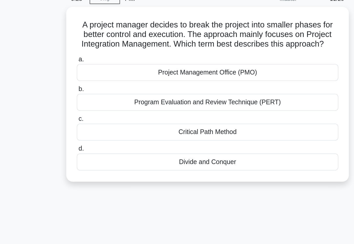
click at [197, 105] on div "Critical Path Method" at bounding box center [177, 110] width 168 height 11
click at [93, 101] on input "c. Critical Path Method" at bounding box center [93, 102] width 0 height 3
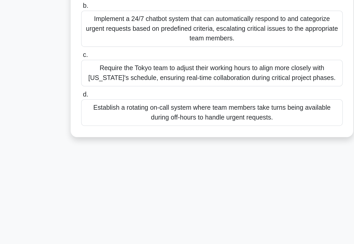
scroll to position [36, 0]
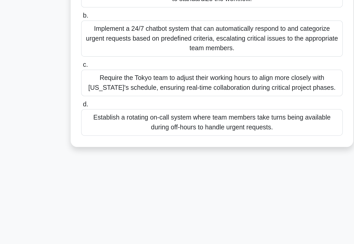
click at [206, 145] on div "Establish a rotating on-call system where team members take turns being availab…" at bounding box center [177, 153] width 168 height 17
click at [93, 140] on input "d. Establish a rotating on-call system where team members take turns being avai…" at bounding box center [93, 141] width 0 height 3
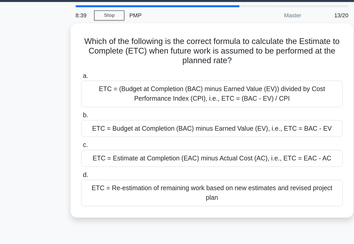
scroll to position [0, 0]
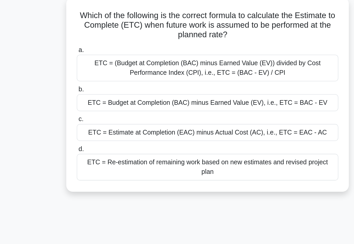
click at [206, 93] on div "ETC = Budget at Completion (BAC) minus Earned Value (EV), i.e., ETC = BAC - EV" at bounding box center [177, 98] width 168 height 11
click at [93, 88] on input "b. ETC = Budget at Completion (BAC) minus Earned Value (EV), i.e., ETC = BAC - …" at bounding box center [93, 89] width 0 height 3
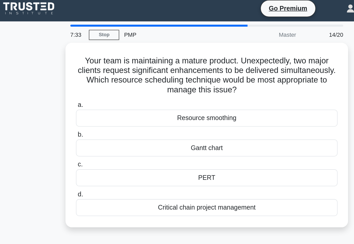
click at [192, 74] on div "Resource smoothing" at bounding box center [177, 78] width 168 height 11
click at [93, 72] on input "a. Resource smoothing" at bounding box center [93, 70] width 0 height 3
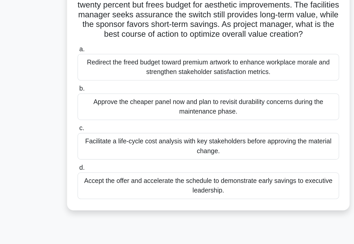
click at [202, 137] on div "Facilitate a life-cycle cost analysis with key stakeholders before approving th…" at bounding box center [177, 145] width 168 height 17
click at [93, 132] on input "c. Facilitate a life-cycle cost analysis with key stakeholders before approving…" at bounding box center [93, 133] width 0 height 3
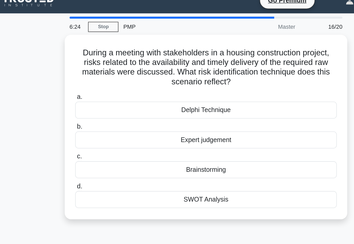
click at [186, 93] on div "Expert judgement" at bounding box center [177, 98] width 168 height 11
click at [93, 88] on input "b. Expert judgement" at bounding box center [93, 89] width 0 height 3
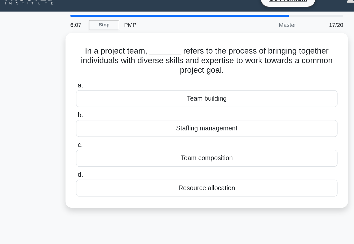
click at [192, 67] on div "Team building" at bounding box center [177, 72] width 168 height 11
click at [93, 63] on input "a. Team building" at bounding box center [93, 63] width 0 height 3
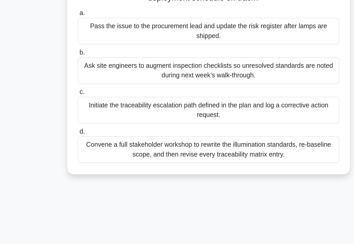
click at [197, 143] on div "Initiate the traceability escalation path defined in the plan and log a correct…" at bounding box center [177, 151] width 168 height 17
click at [93, 138] on input "c. Initiate the traceability escalation path defined in the plan and log a corr…" at bounding box center [93, 139] width 0 height 3
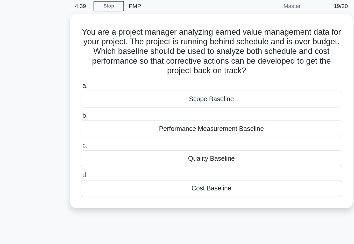
click at [188, 137] on div "Cost Baseline" at bounding box center [177, 142] width 168 height 11
click at [93, 132] on input "d. Cost Baseline" at bounding box center [93, 133] width 0 height 3
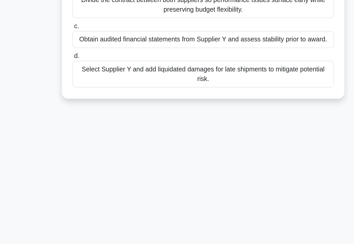
scroll to position [36, 0]
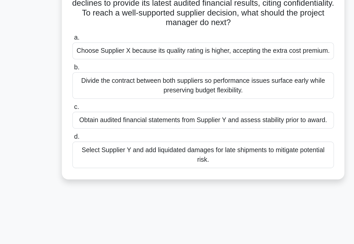
click at [201, 101] on div "Obtain audited financial statements from Supplier Y and assess stability prior …" at bounding box center [177, 106] width 168 height 11
click at [93, 96] on input "c. Obtain audited financial statements from Supplier Y and assess stability pri…" at bounding box center [93, 97] width 0 height 3
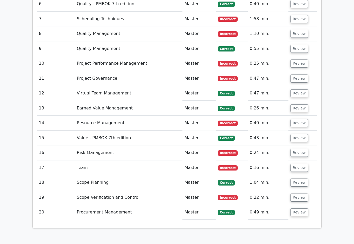
scroll to position [950, 0]
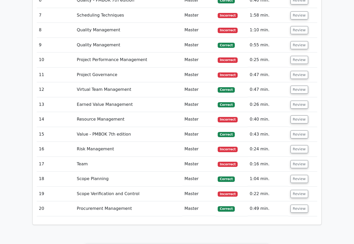
click at [307, 190] on button "Review" at bounding box center [300, 194] width 18 height 8
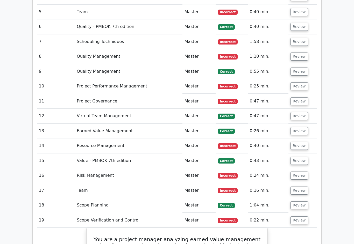
scroll to position [923, 0]
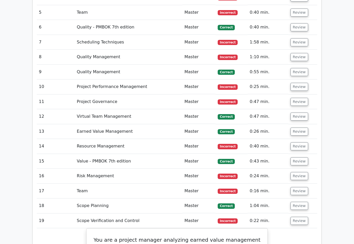
click at [306, 202] on button "Review" at bounding box center [300, 206] width 18 height 8
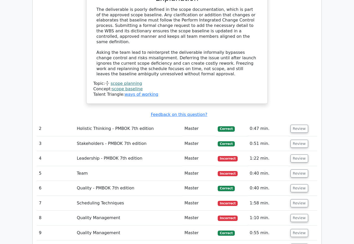
scroll to position [760, 0]
